Goal: Task Accomplishment & Management: Manage account settings

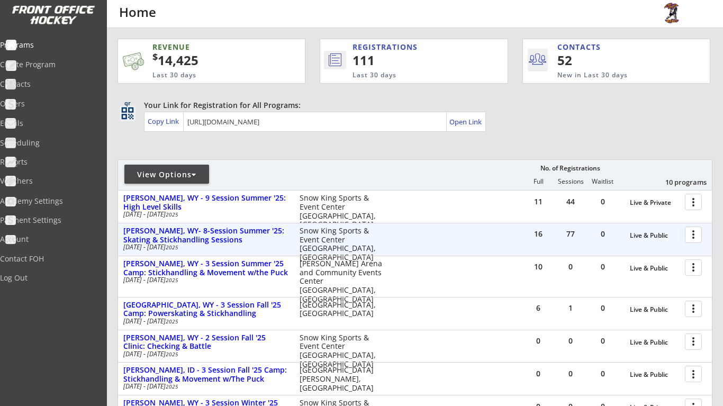
click at [697, 235] on div at bounding box center [695, 234] width 19 height 19
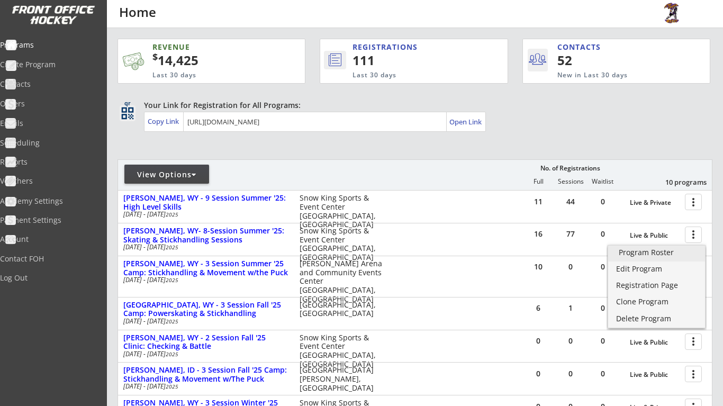
click at [667, 260] on link "Program Roster" at bounding box center [656, 254] width 97 height 16
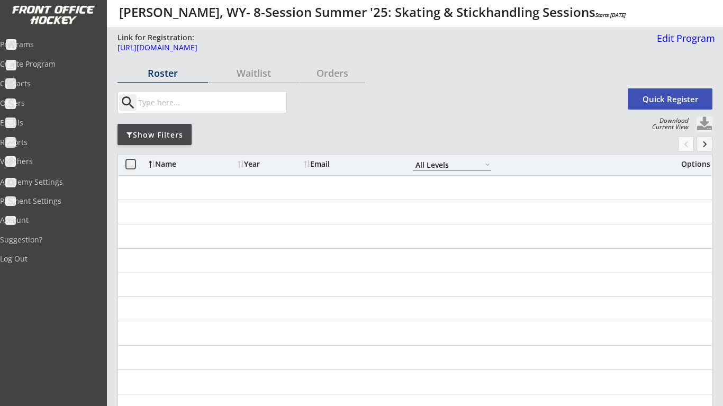
select select ""All Levels""
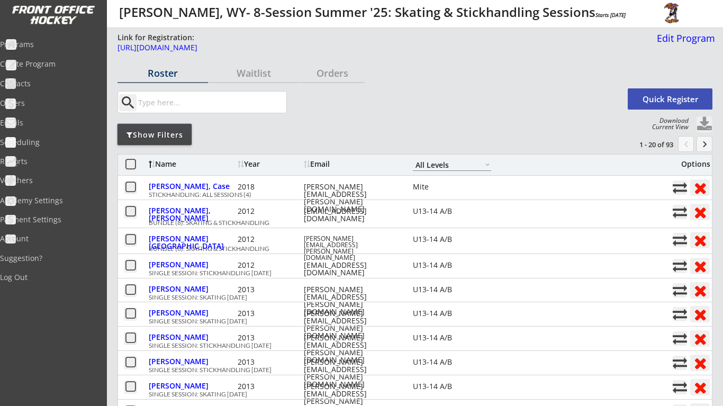
click at [155, 139] on div "Show Filters" at bounding box center [155, 135] width 74 height 11
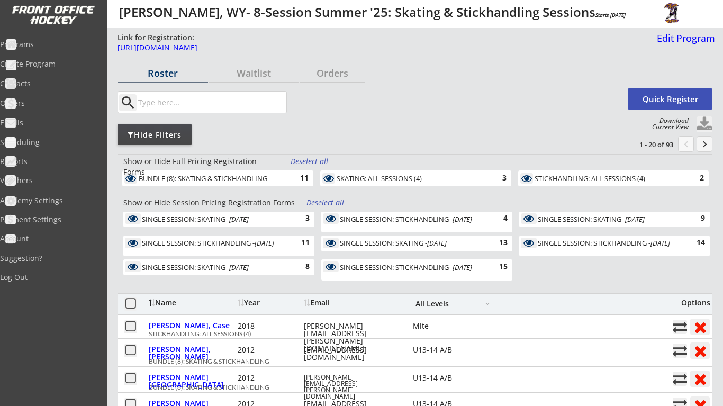
click at [326, 201] on div "Deselect all" at bounding box center [325, 202] width 39 height 11
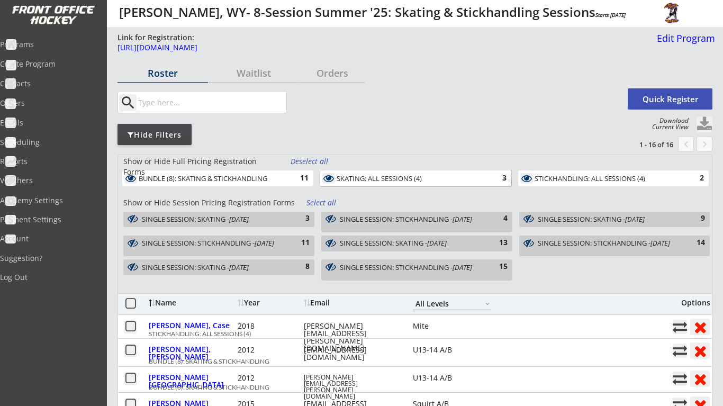
click at [432, 181] on div "SKATING: ALL SESSIONS (4)" at bounding box center [410, 179] width 146 height 8
click at [608, 247] on div "SINGLE SESSION: STICKHANDLING - Aug 21, 2025" at bounding box center [609, 242] width 142 height 7
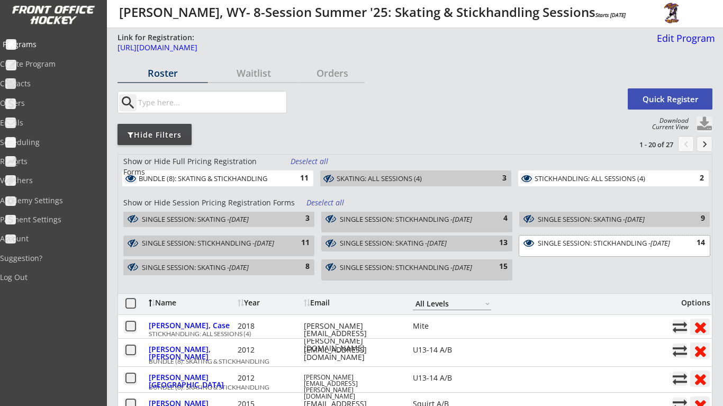
click at [48, 43] on div "Programs" at bounding box center [50, 44] width 95 height 7
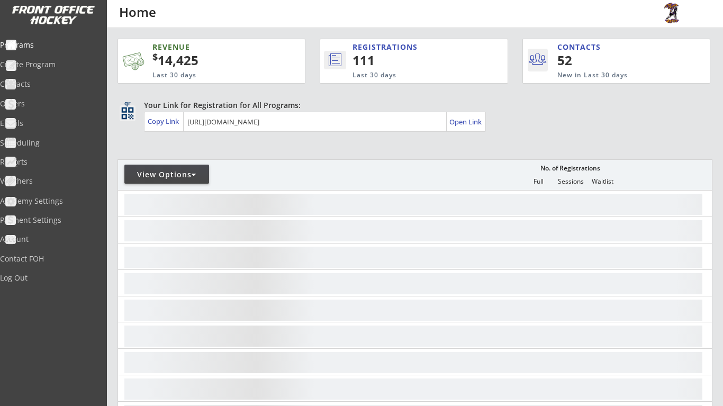
scroll to position [69, 0]
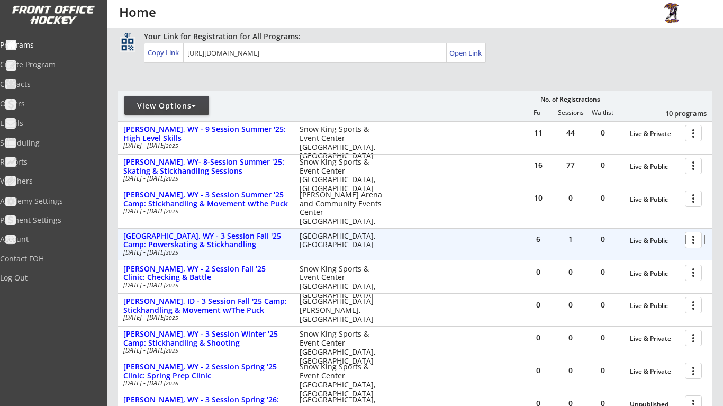
click at [693, 241] on div at bounding box center [695, 239] width 19 height 19
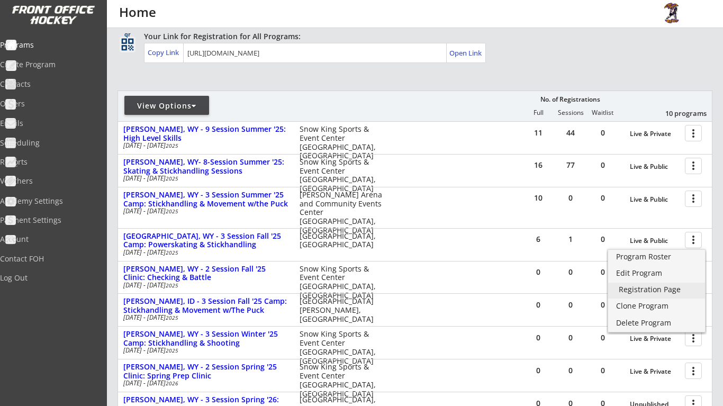
click at [666, 288] on div "Registration Page" at bounding box center [657, 289] width 76 height 7
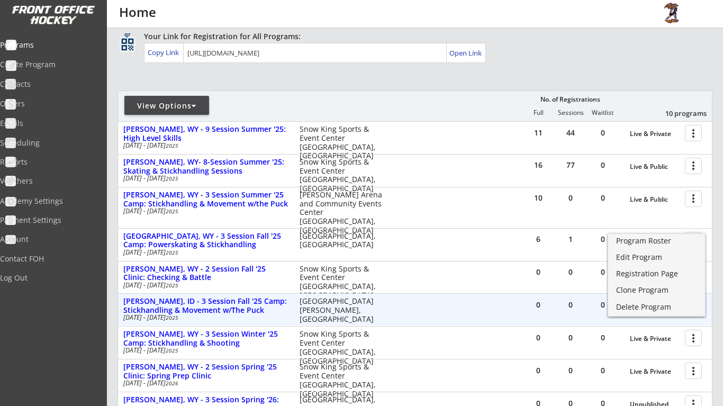
scroll to position [98, 0]
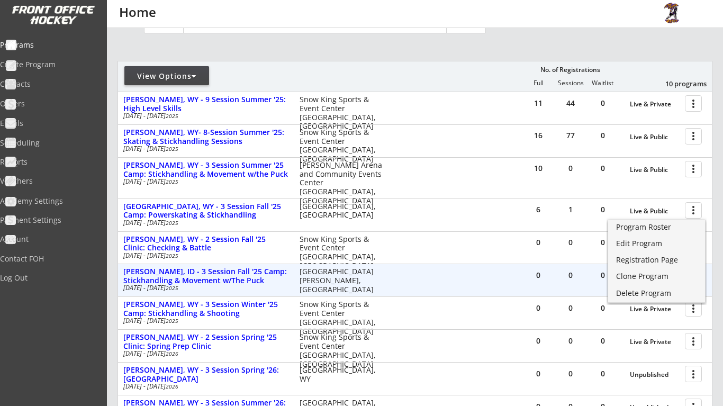
click at [483, 282] on div "0 0 0 Live & Public more_vert Victor, ID - 3 Session Fall '25 Camp: Stickhandli…" at bounding box center [415, 280] width 594 height 32
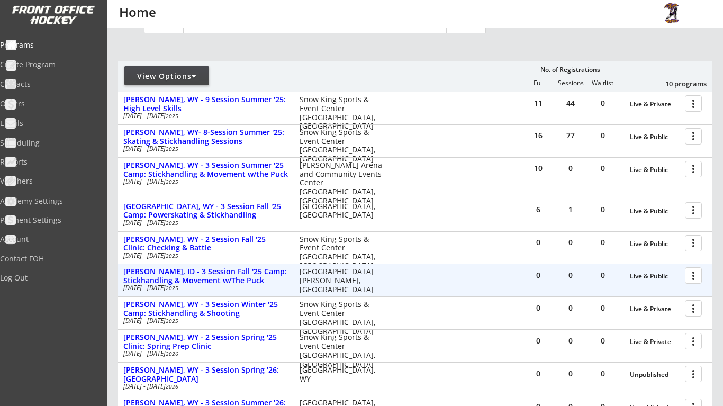
click at [693, 273] on div at bounding box center [695, 275] width 19 height 19
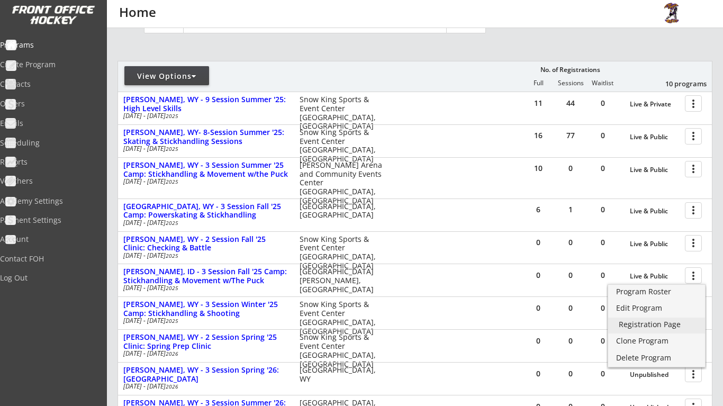
click at [670, 321] on div "Registration Page" at bounding box center [657, 324] width 76 height 7
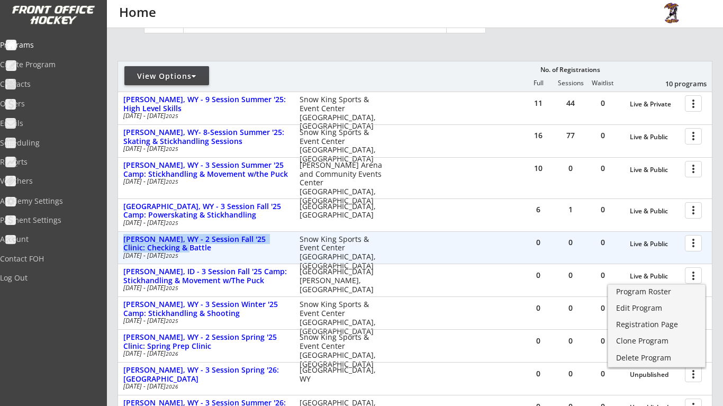
drag, startPoint x: 122, startPoint y: 236, endPoint x: 192, endPoint y: 242, distance: 70.1
click at [192, 242] on div "Jackson, WY - 2 Session Fall '25 Clinic: Checking & Battle Sep 30 - Oct 1 2025 …" at bounding box center [255, 247] width 275 height 26
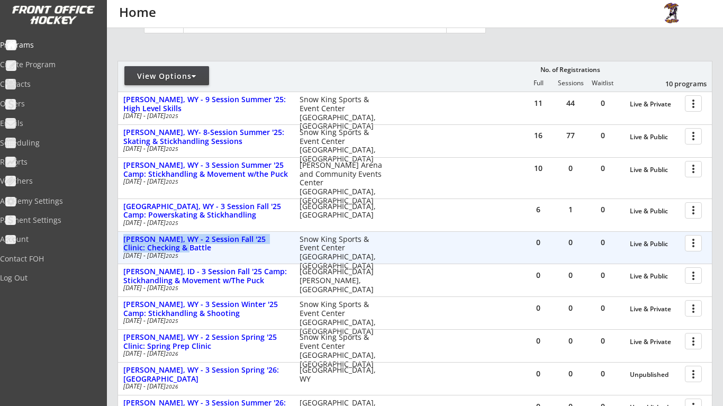
copy div "Jackson, WY - 2 Session Fall '25 Clinic: Checking & Battle"
click at [689, 243] on div at bounding box center [695, 242] width 19 height 19
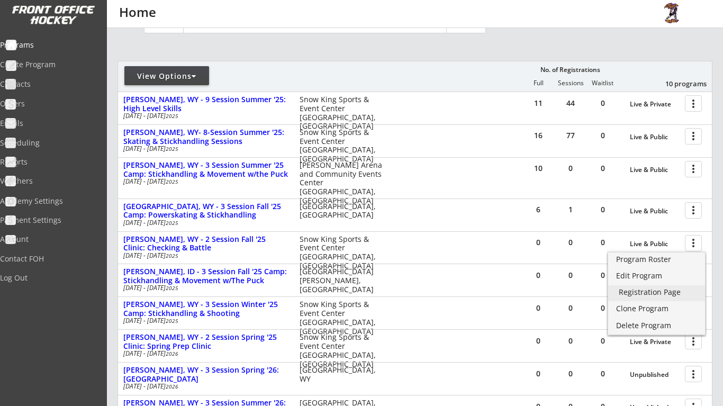
click at [678, 292] on div "Registration Page" at bounding box center [657, 291] width 76 height 7
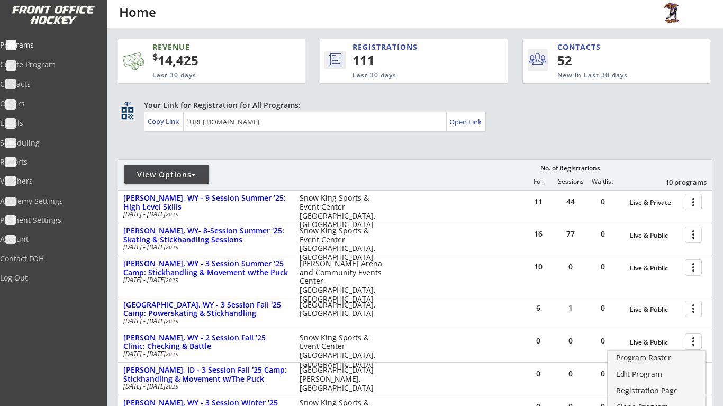
scroll to position [0, 0]
click at [537, 127] on div "Your Link for Registration for All Programs: Copy Link Open Link" at bounding box center [428, 116] width 568 height 32
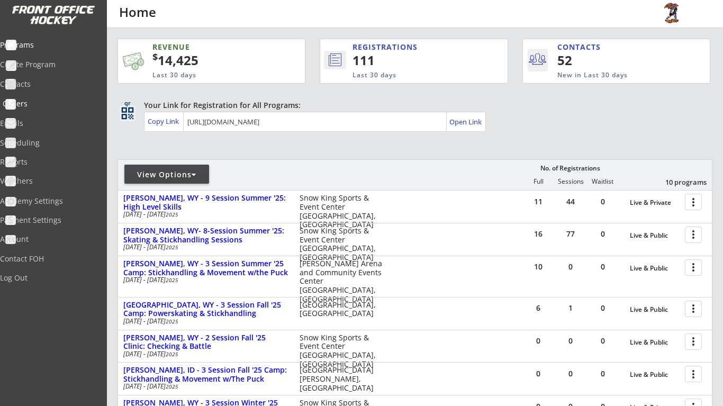
click at [42, 101] on div "Orders" at bounding box center [50, 103] width 95 height 7
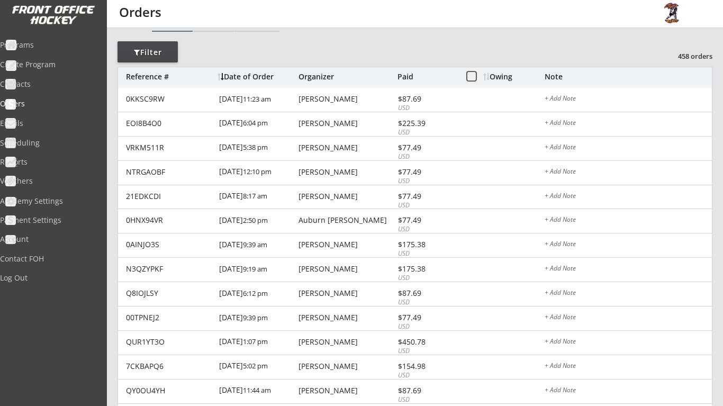
scroll to position [60, 0]
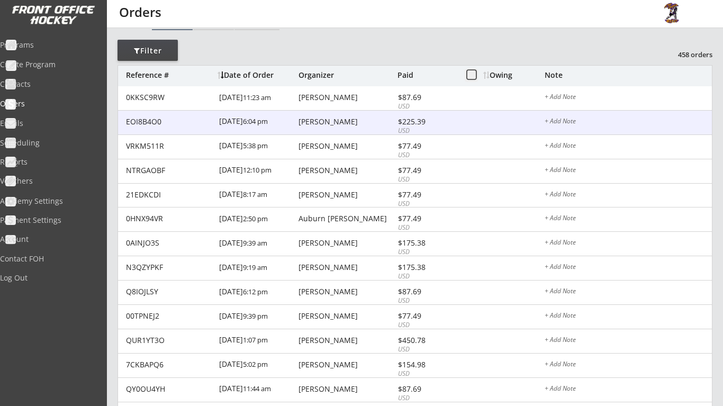
click at [476, 123] on div "EOI8B4O0 8/20/25 6:04 pm Amanda Mcgonagle $225.39 USD + Add Note" at bounding box center [415, 123] width 594 height 24
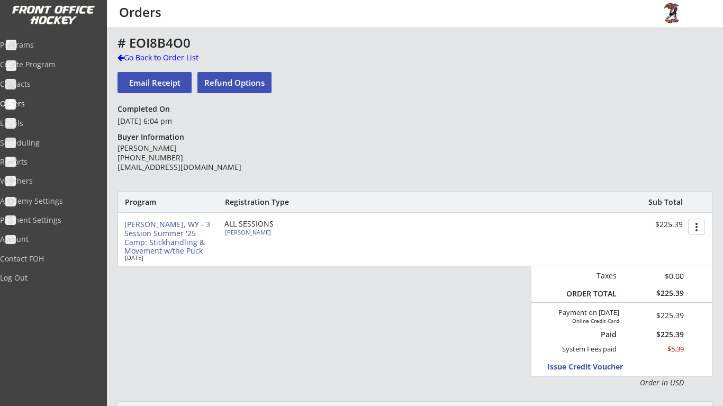
click at [254, 233] on div "Clancy Mcgonagle" at bounding box center [284, 232] width 118 height 6
select select ""U11-12 AA/AAA""
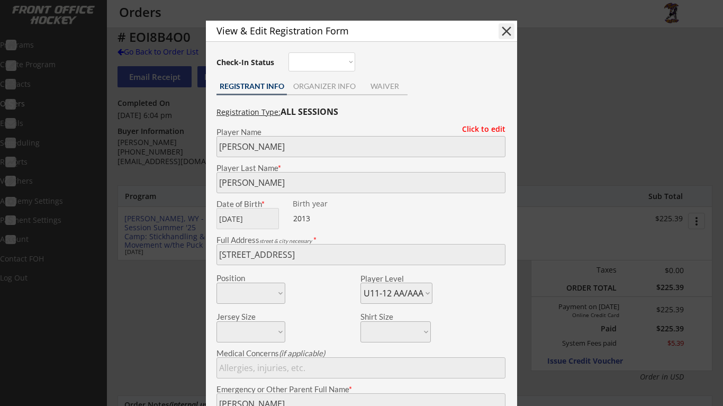
scroll to position [12, 0]
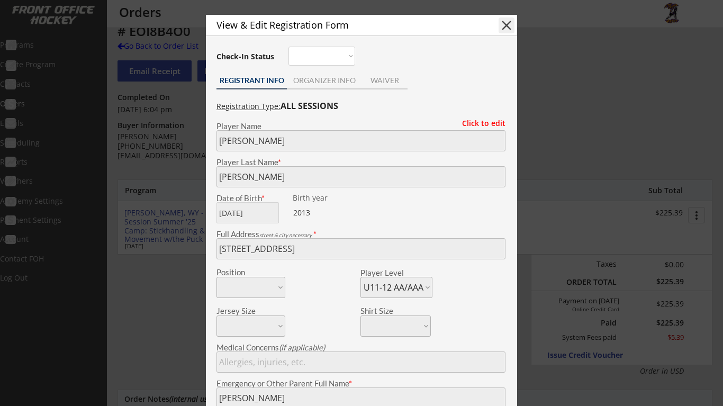
click at [505, 27] on button "close" at bounding box center [507, 25] width 16 height 16
select select ""PLACEHOLDER_1427118222253""
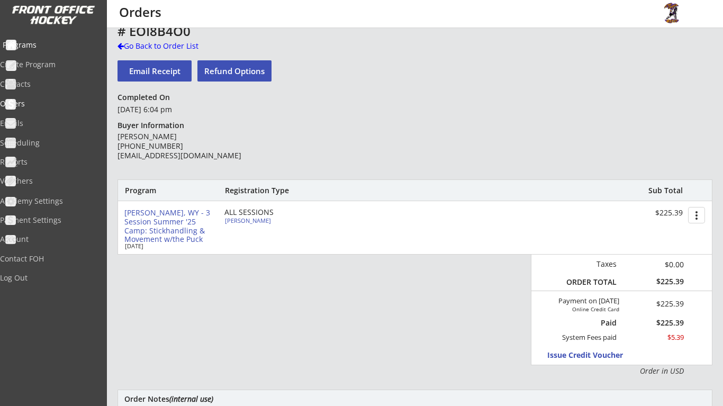
click at [37, 42] on div "Programs" at bounding box center [50, 44] width 95 height 7
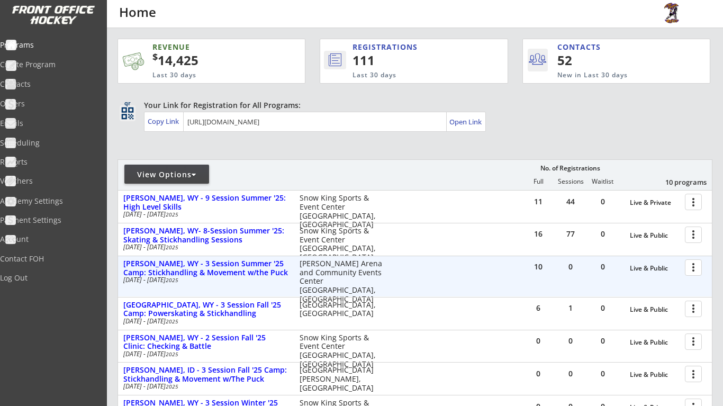
click at [692, 264] on div at bounding box center [695, 267] width 19 height 19
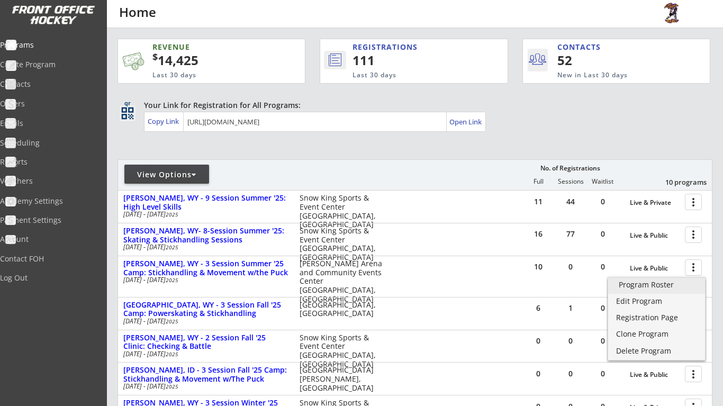
click at [668, 285] on div "Program Roster" at bounding box center [657, 284] width 76 height 7
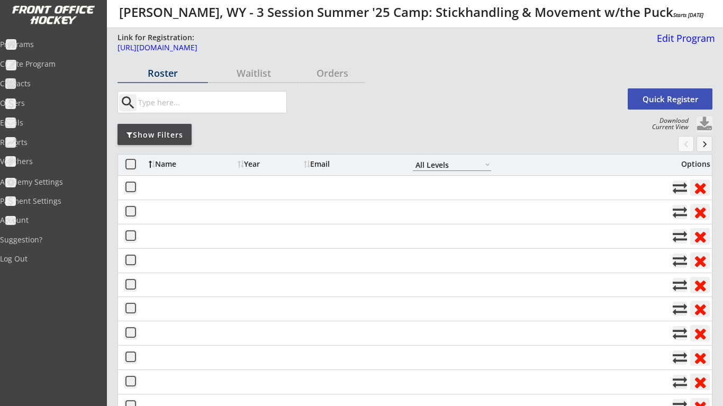
select select ""All Levels""
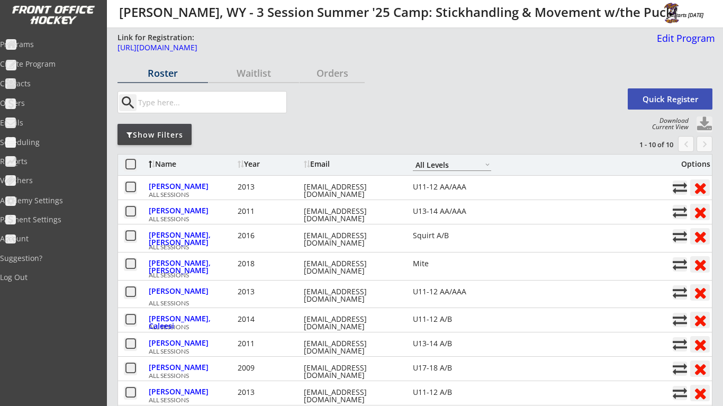
click at [341, 75] on div "Orders" at bounding box center [332, 73] width 65 height 10
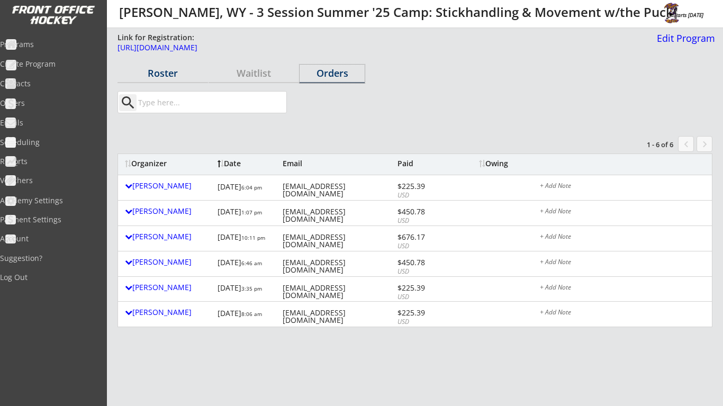
click at [172, 71] on div "Roster" at bounding box center [163, 73] width 91 height 10
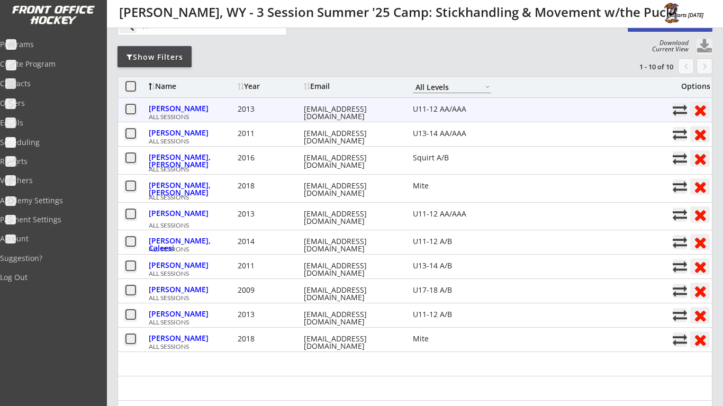
scroll to position [84, 0]
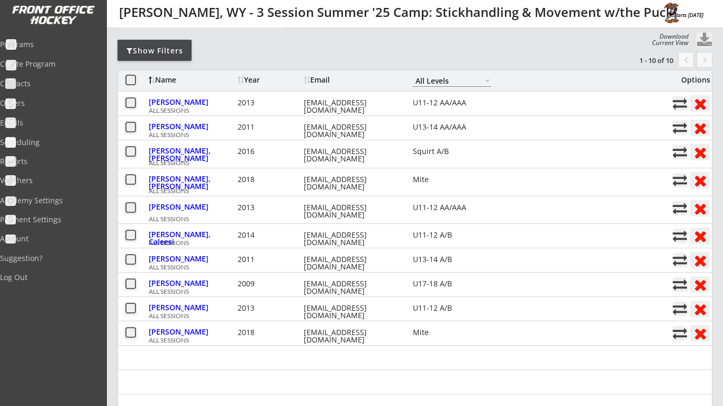
click at [703, 37] on button at bounding box center [705, 40] width 16 height 16
select select ""Player Info""
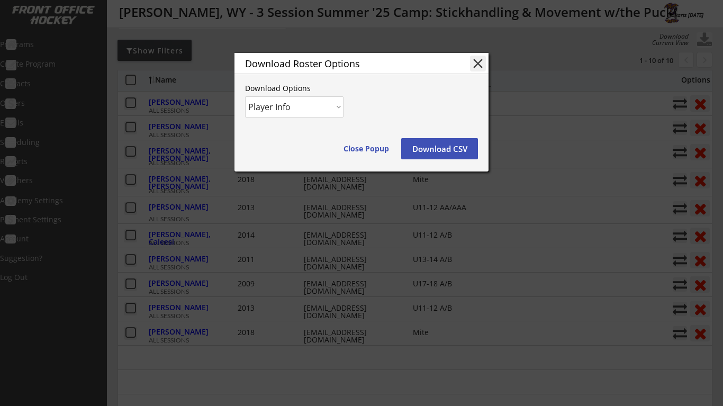
click at [442, 154] on button "Download CSV" at bounding box center [439, 148] width 77 height 21
